Goal: Obtain resource: Download file/media

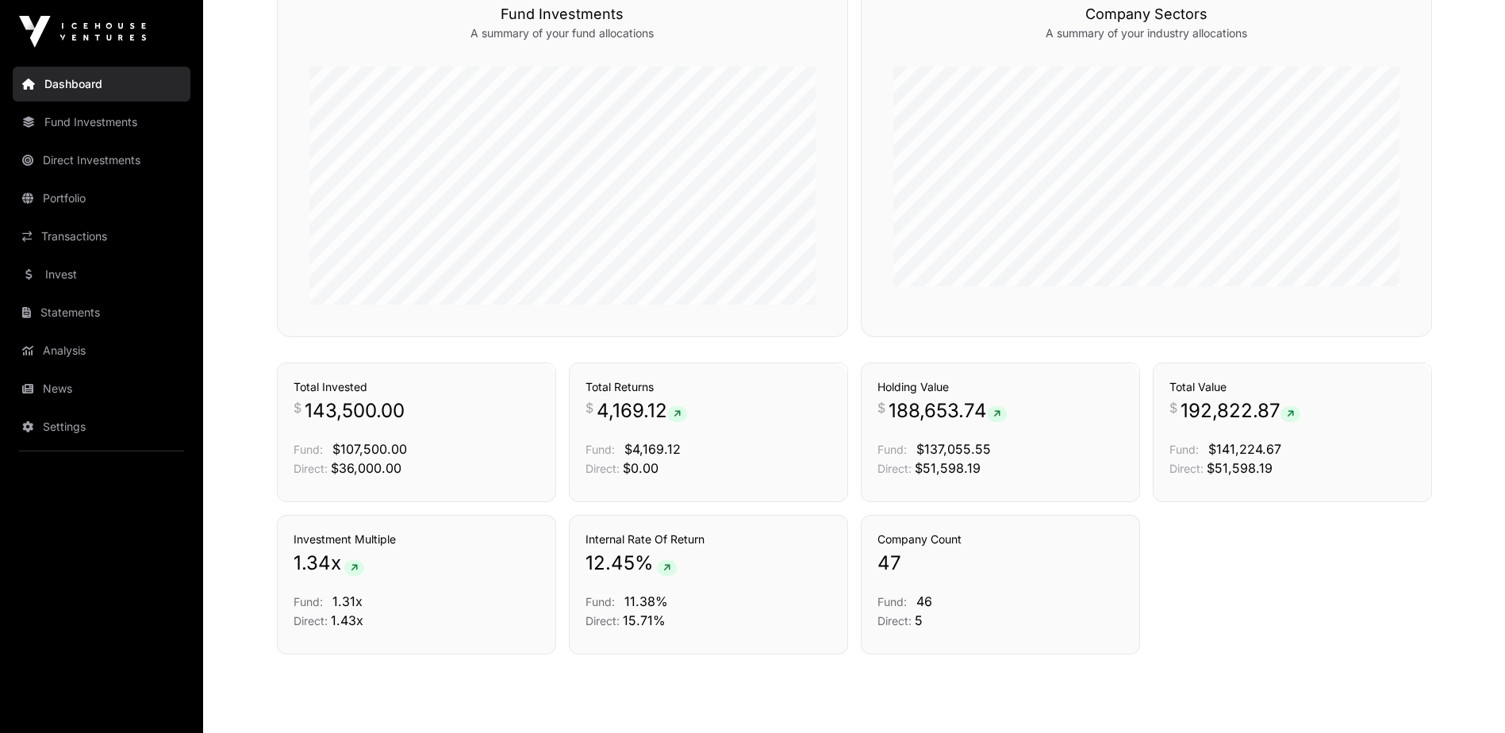
scroll to position [952, 0]
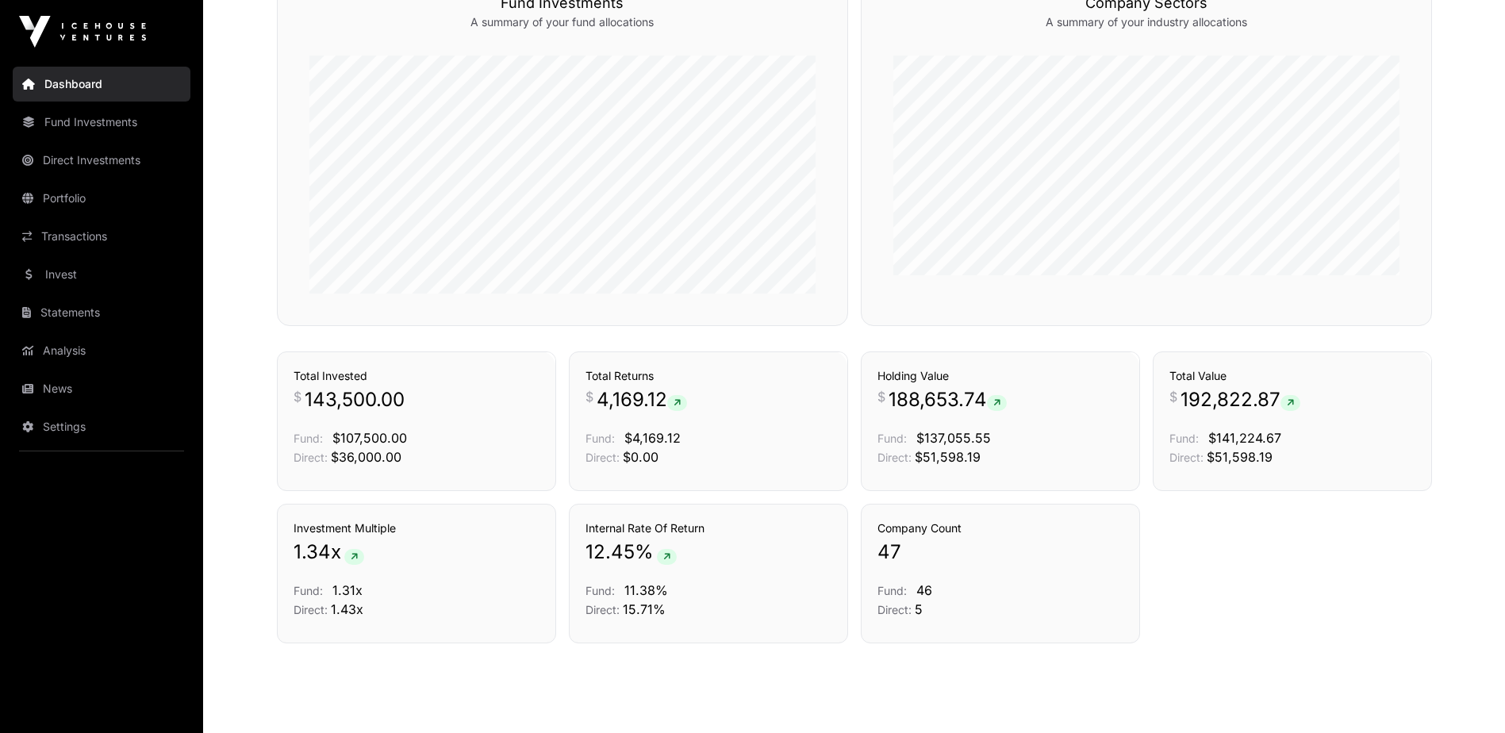
click at [55, 236] on link "Transactions" at bounding box center [102, 236] width 178 height 35
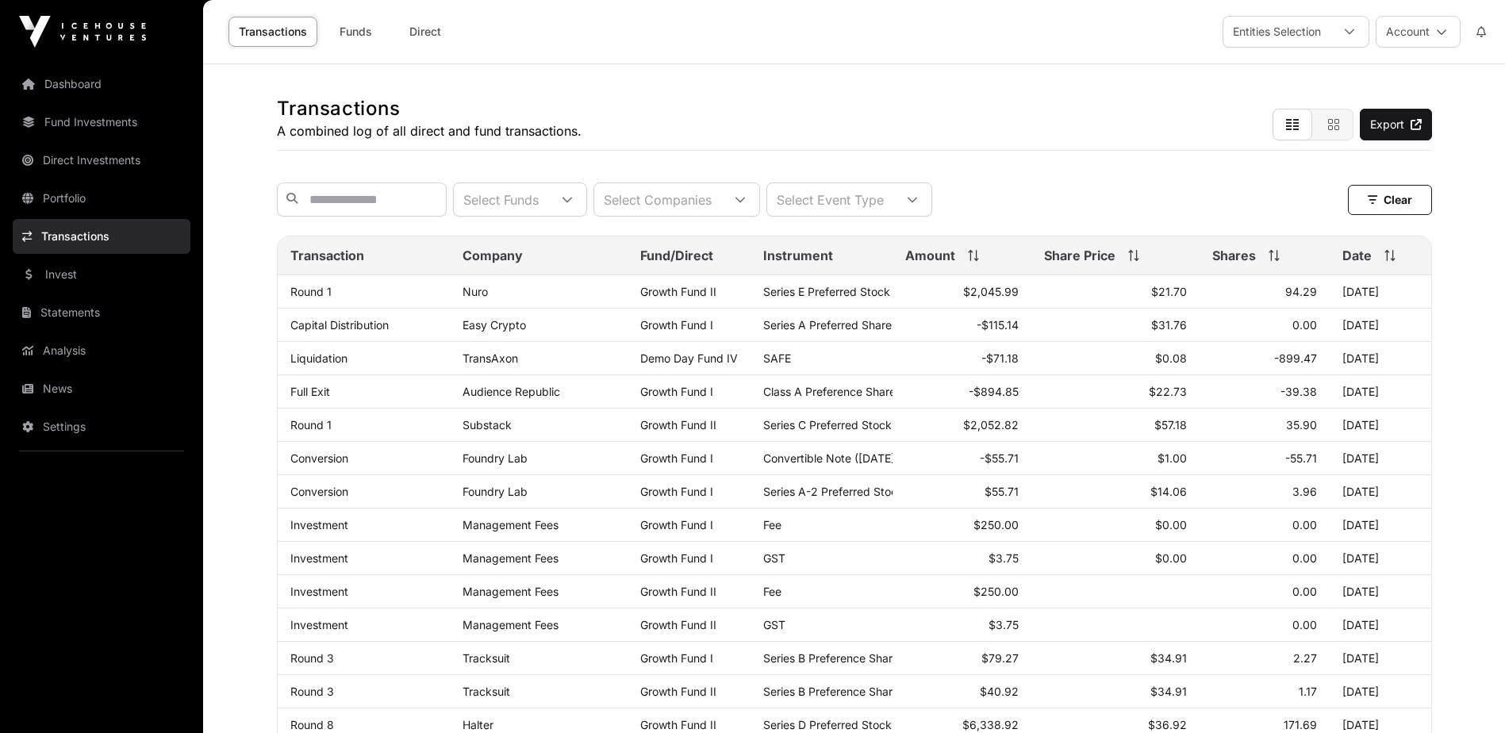
click at [486, 332] on link "Easy Crypto" at bounding box center [494, 324] width 63 height 13
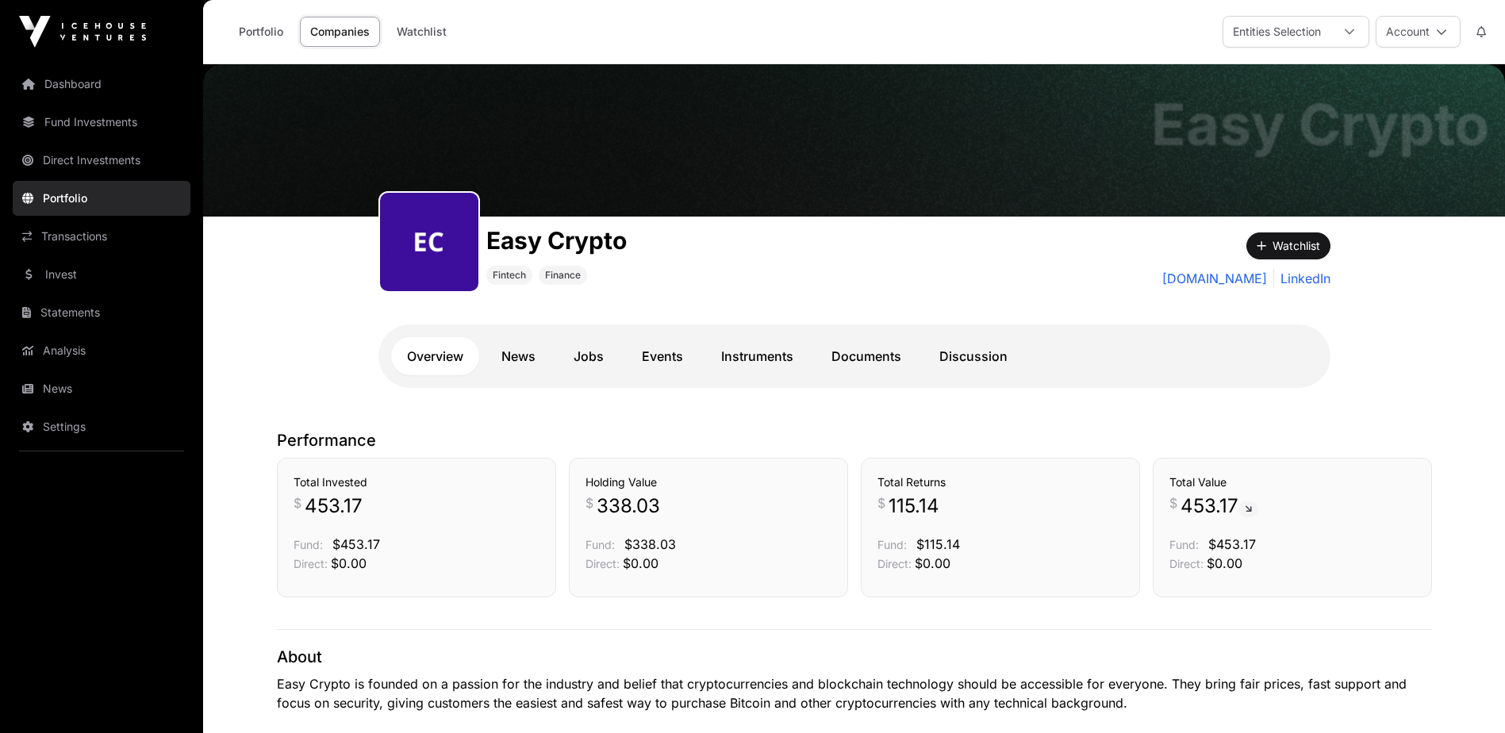
click at [859, 354] on link "Documents" at bounding box center [867, 356] width 102 height 38
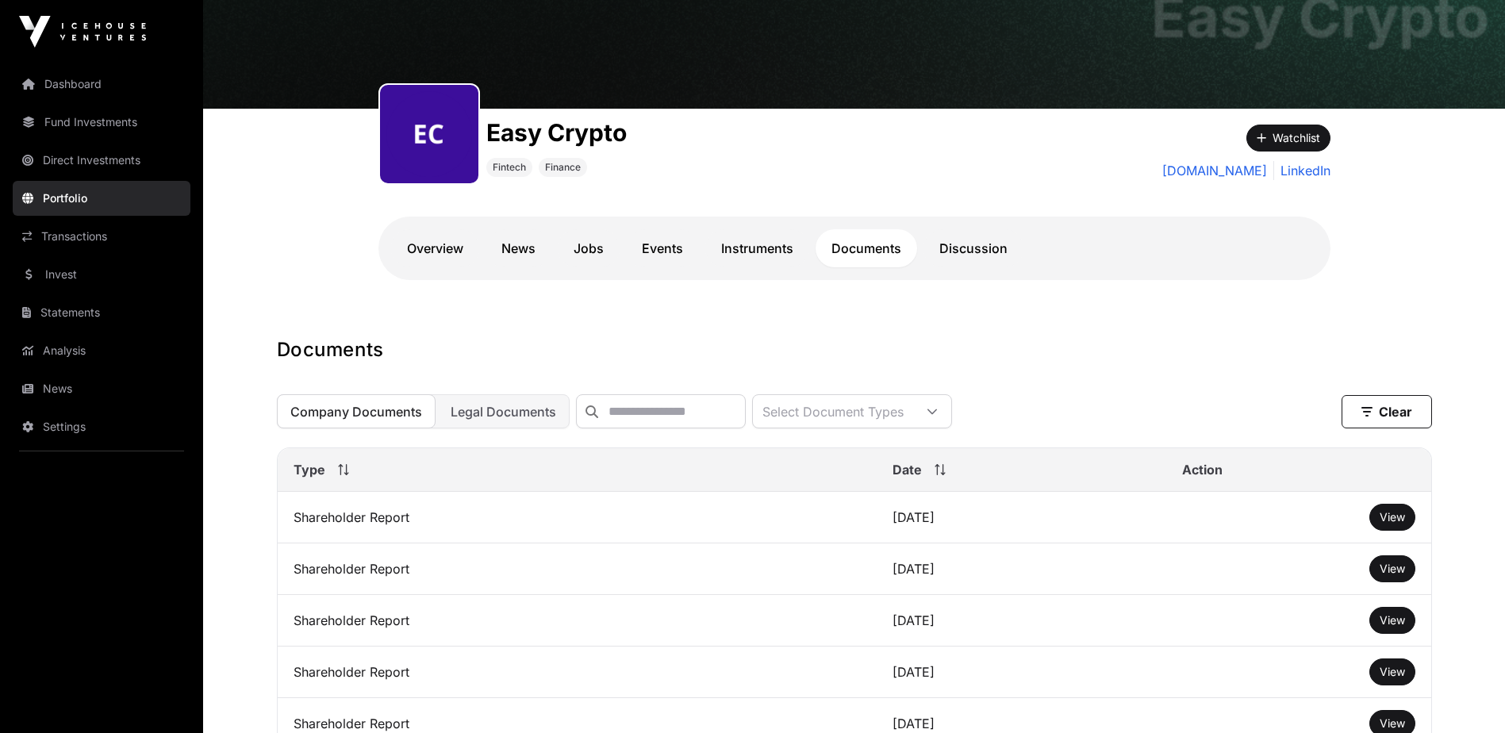
scroll to position [317, 0]
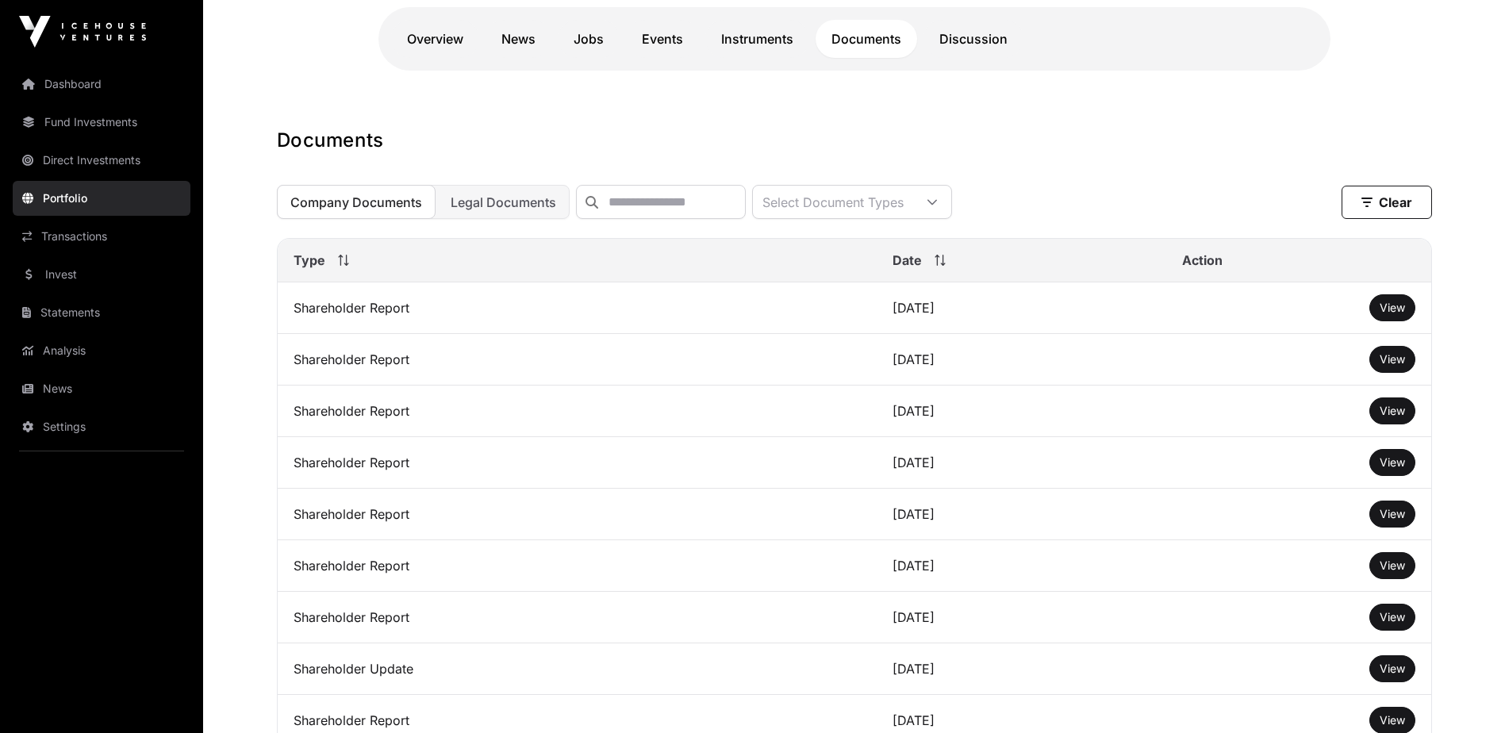
click at [1400, 314] on span "View" at bounding box center [1392, 307] width 25 height 13
click at [1396, 366] on span "View" at bounding box center [1392, 358] width 25 height 13
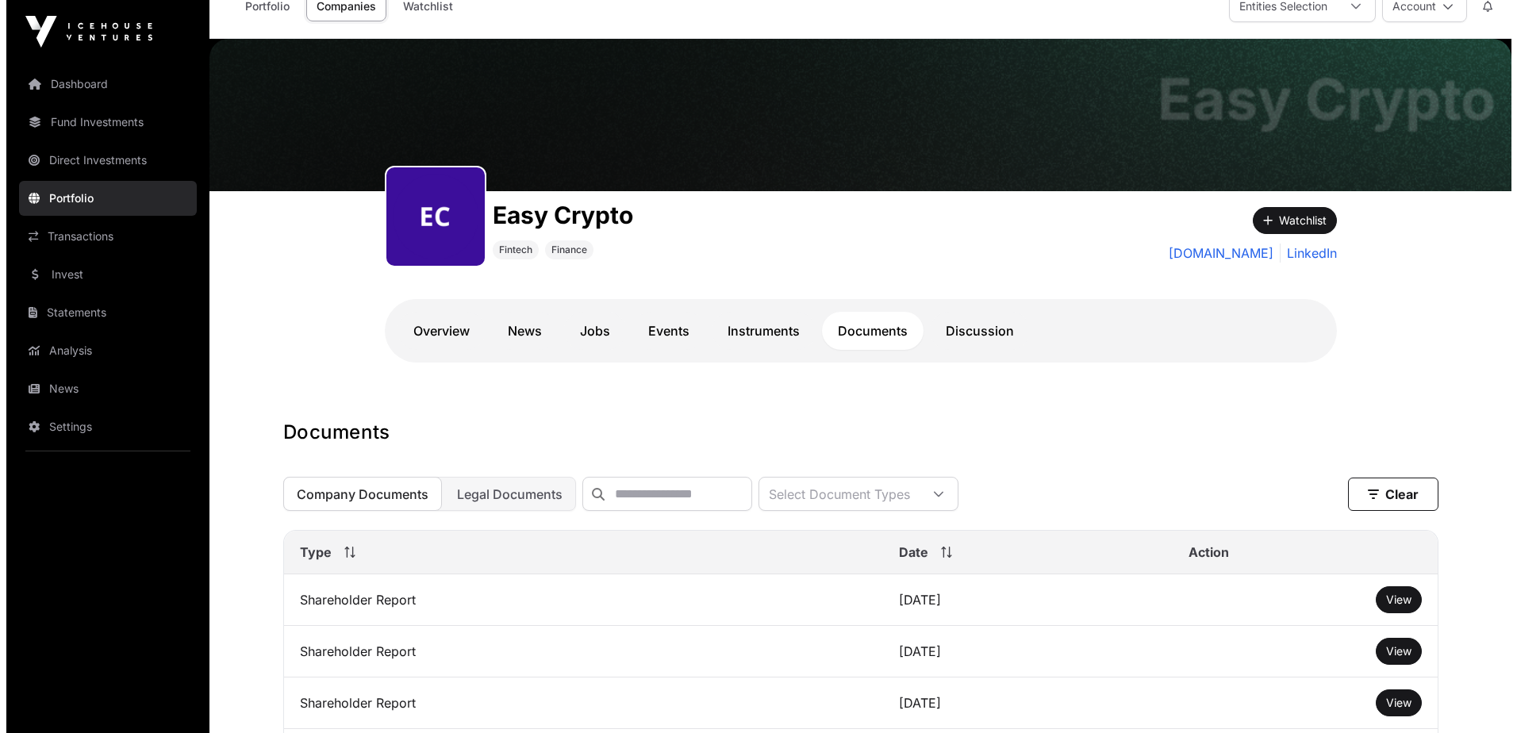
scroll to position [0, 0]
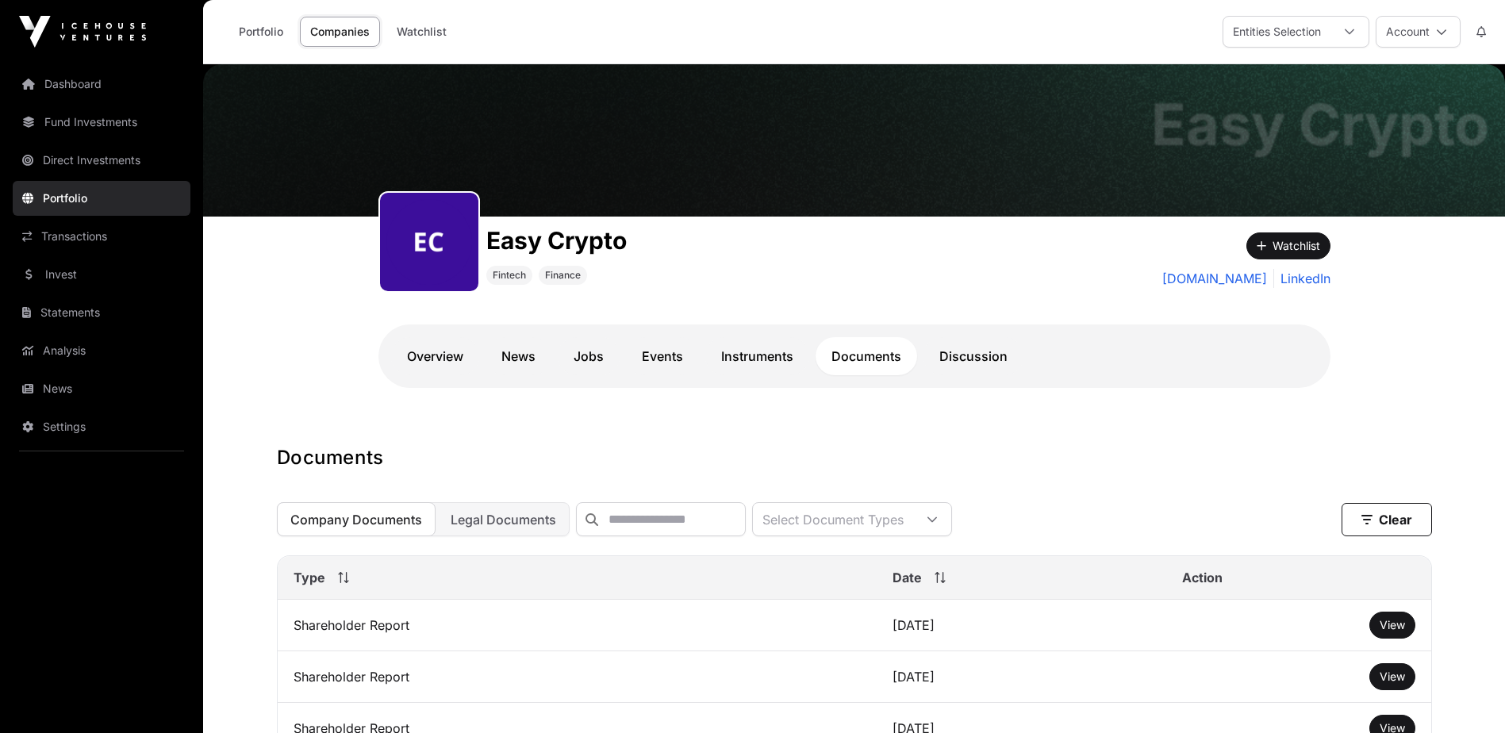
click at [1415, 41] on button "Account" at bounding box center [1418, 32] width 85 height 32
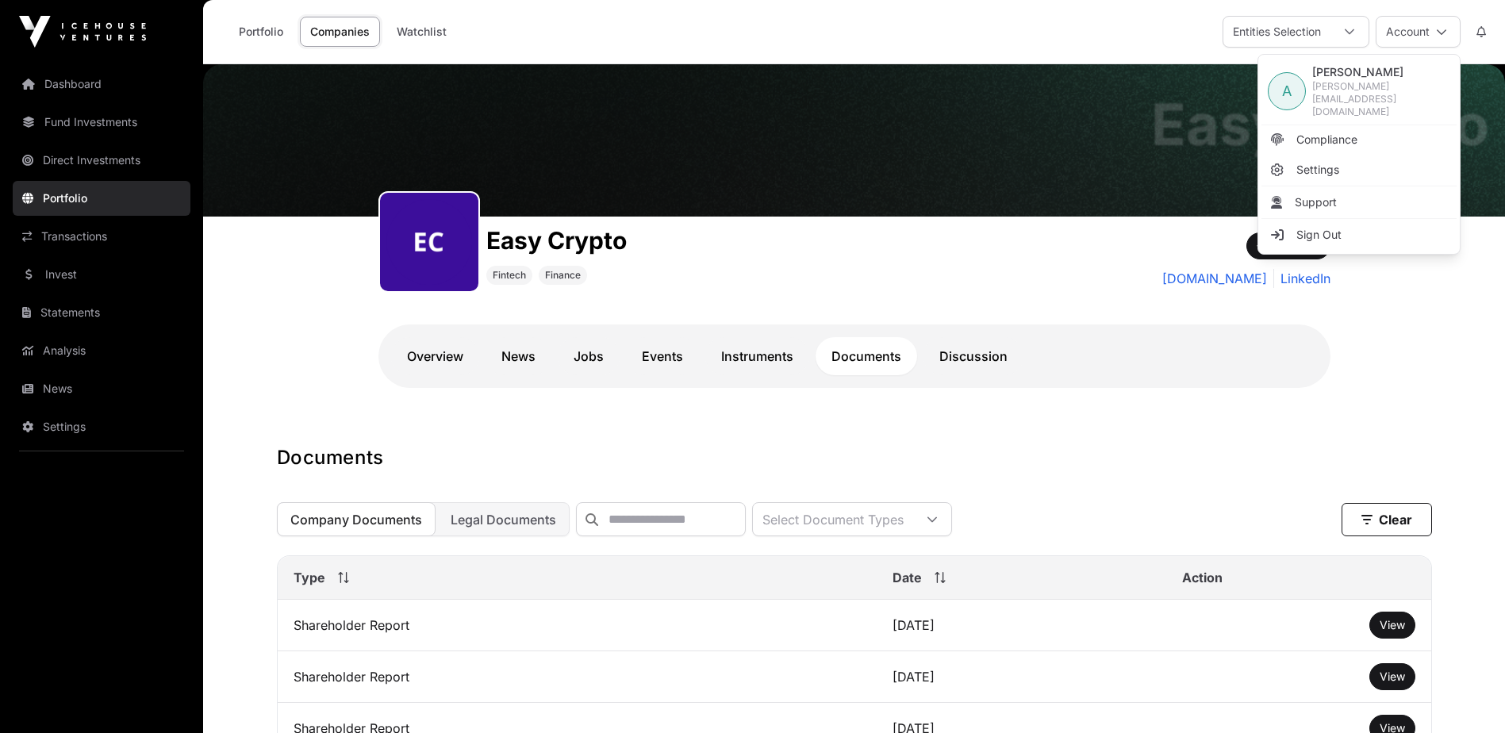
click at [1329, 227] on span "Sign Out" at bounding box center [1319, 235] width 45 height 16
